Goal: Task Accomplishment & Management: Manage account settings

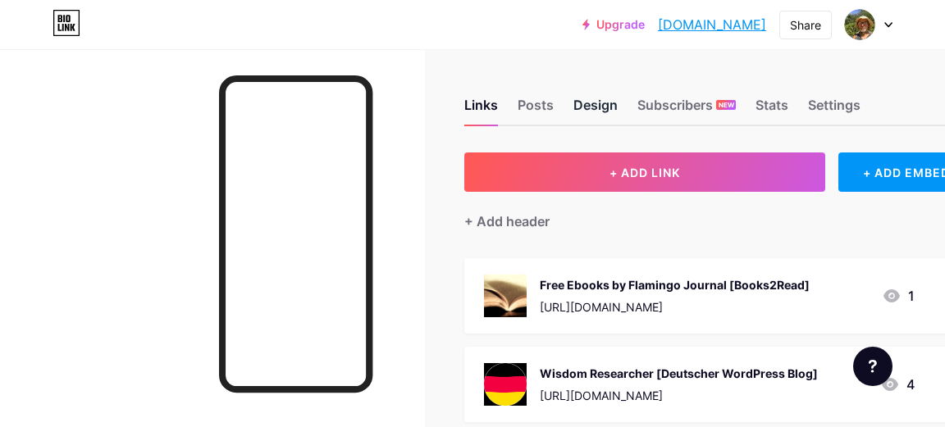
click at [588, 107] on div "Design" at bounding box center [595, 110] width 44 height 30
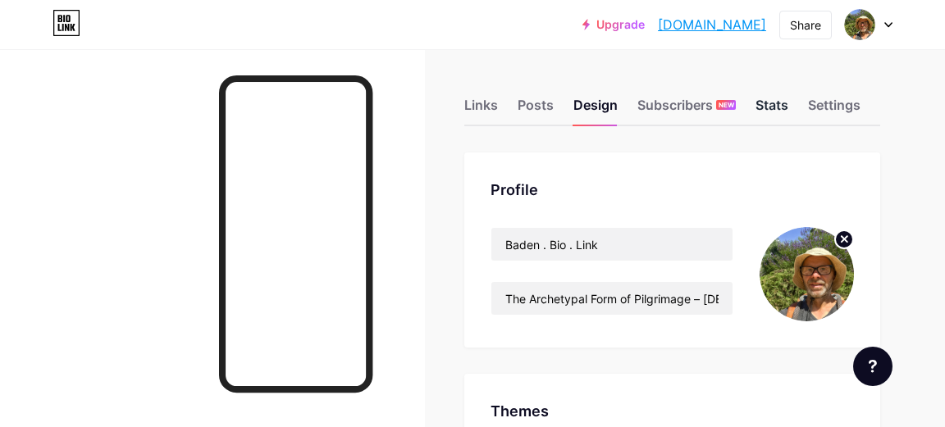
click at [771, 108] on div "Stats" at bounding box center [771, 110] width 33 height 30
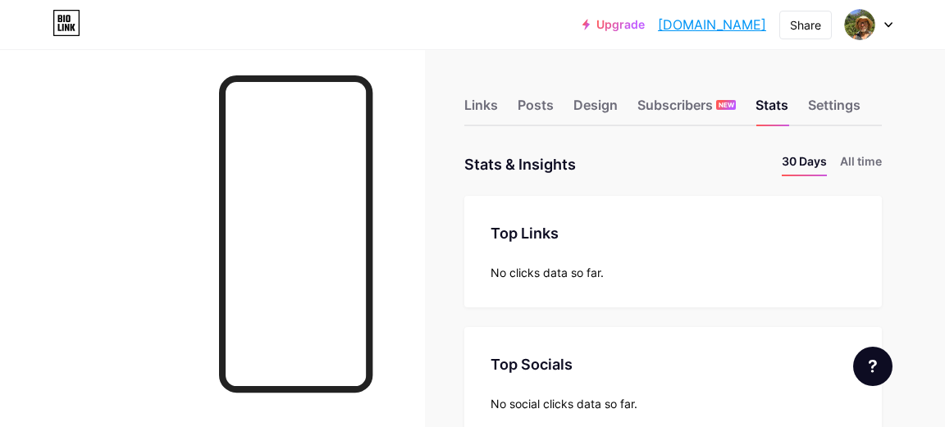
click at [884, 24] on icon at bounding box center [888, 25] width 8 height 6
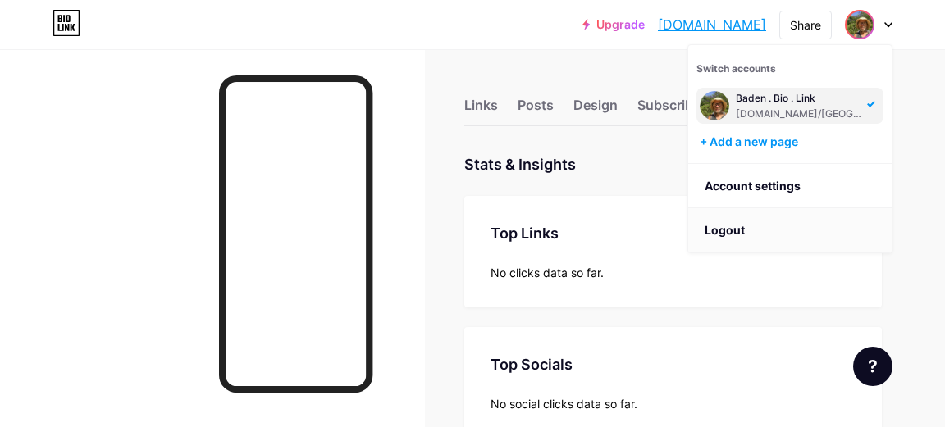
click at [727, 229] on li "Logout" at bounding box center [789, 230] width 203 height 44
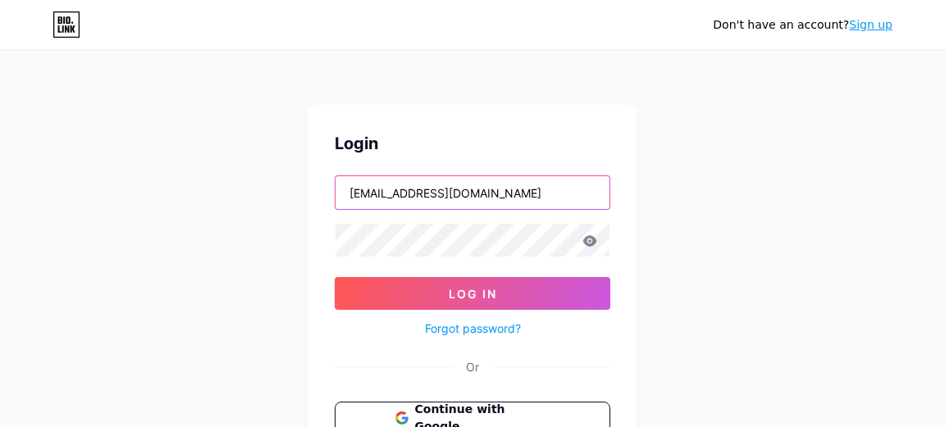
click at [531, 194] on input "[EMAIL_ADDRESS][DOMAIN_NAME]" at bounding box center [472, 192] width 274 height 33
type input "[EMAIL_ADDRESS][DOMAIN_NAME]"
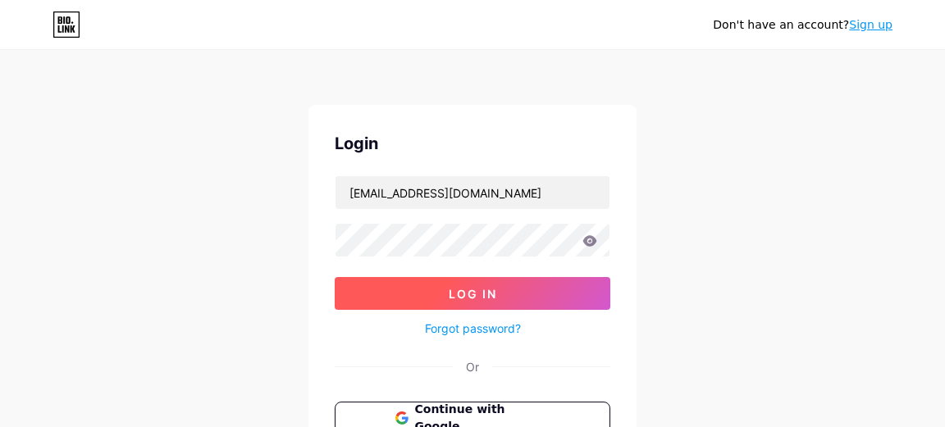
click at [485, 291] on span "Log In" at bounding box center [473, 294] width 48 height 14
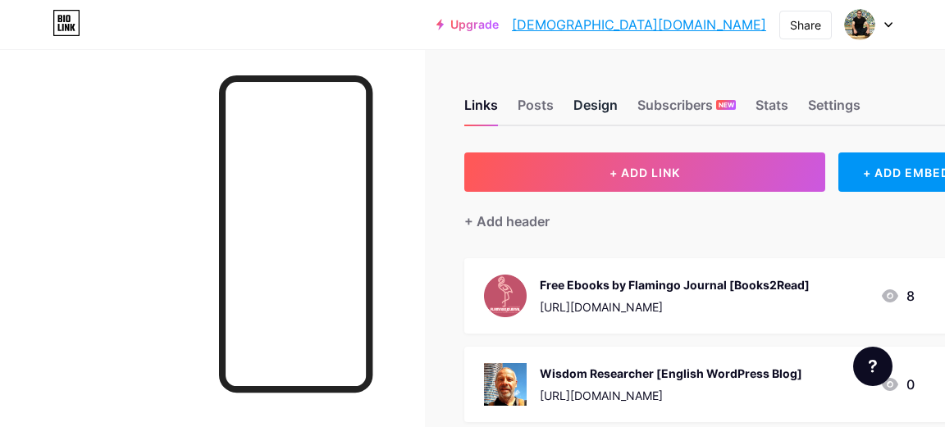
click at [595, 106] on div "Design" at bounding box center [595, 110] width 44 height 30
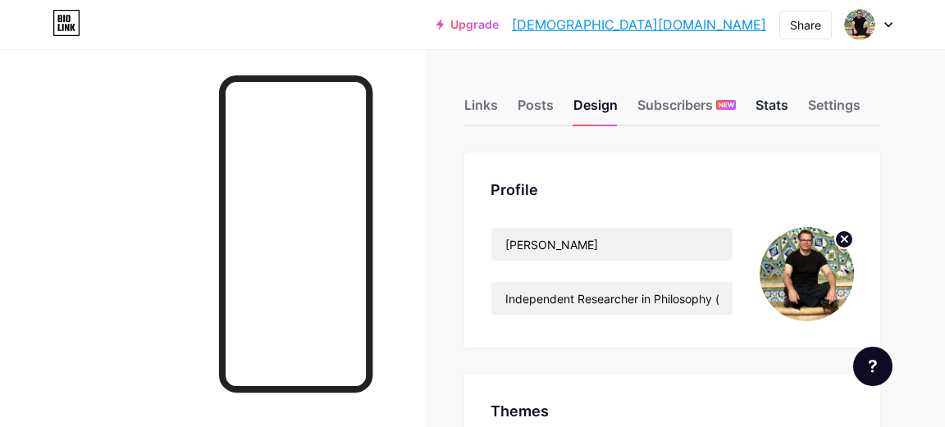
click at [769, 104] on div "Stats" at bounding box center [771, 110] width 33 height 30
